Goal: Task Accomplishment & Management: Use online tool/utility

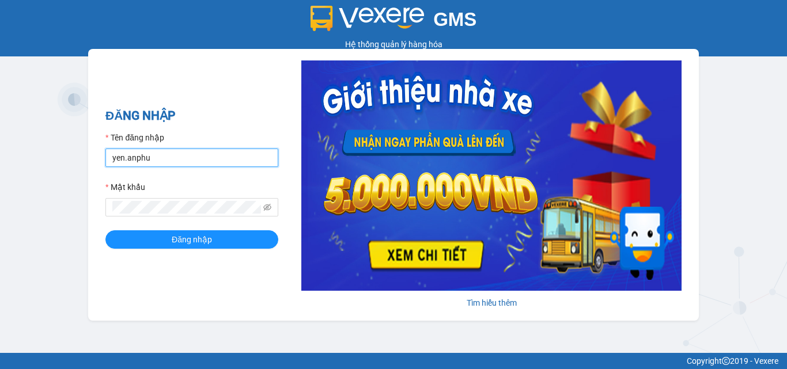
click at [187, 165] on input "yen.anphu" at bounding box center [191, 158] width 173 height 18
type input "hoangson.anphu"
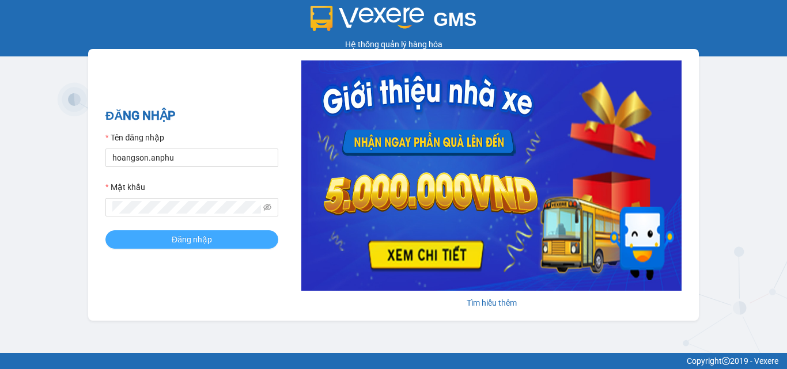
click at [209, 241] on span "Đăng nhập" at bounding box center [192, 239] width 40 height 13
